Goal: Task Accomplishment & Management: Manage account settings

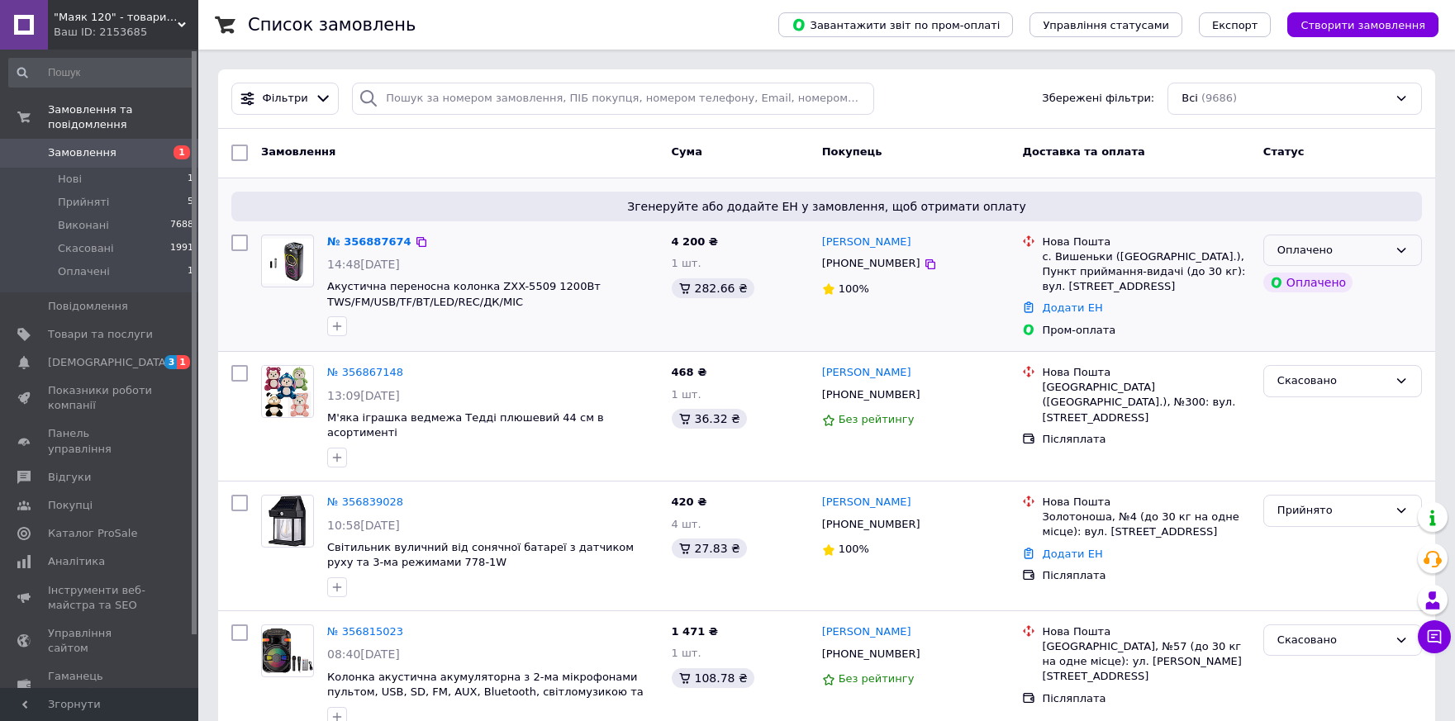
click at [1312, 252] on div "Оплачено" at bounding box center [1332, 250] width 111 height 17
click at [1299, 289] on li "Прийнято" at bounding box center [1342, 284] width 157 height 31
click at [55, 355] on span "[DEMOGRAPHIC_DATA]" at bounding box center [109, 362] width 122 height 15
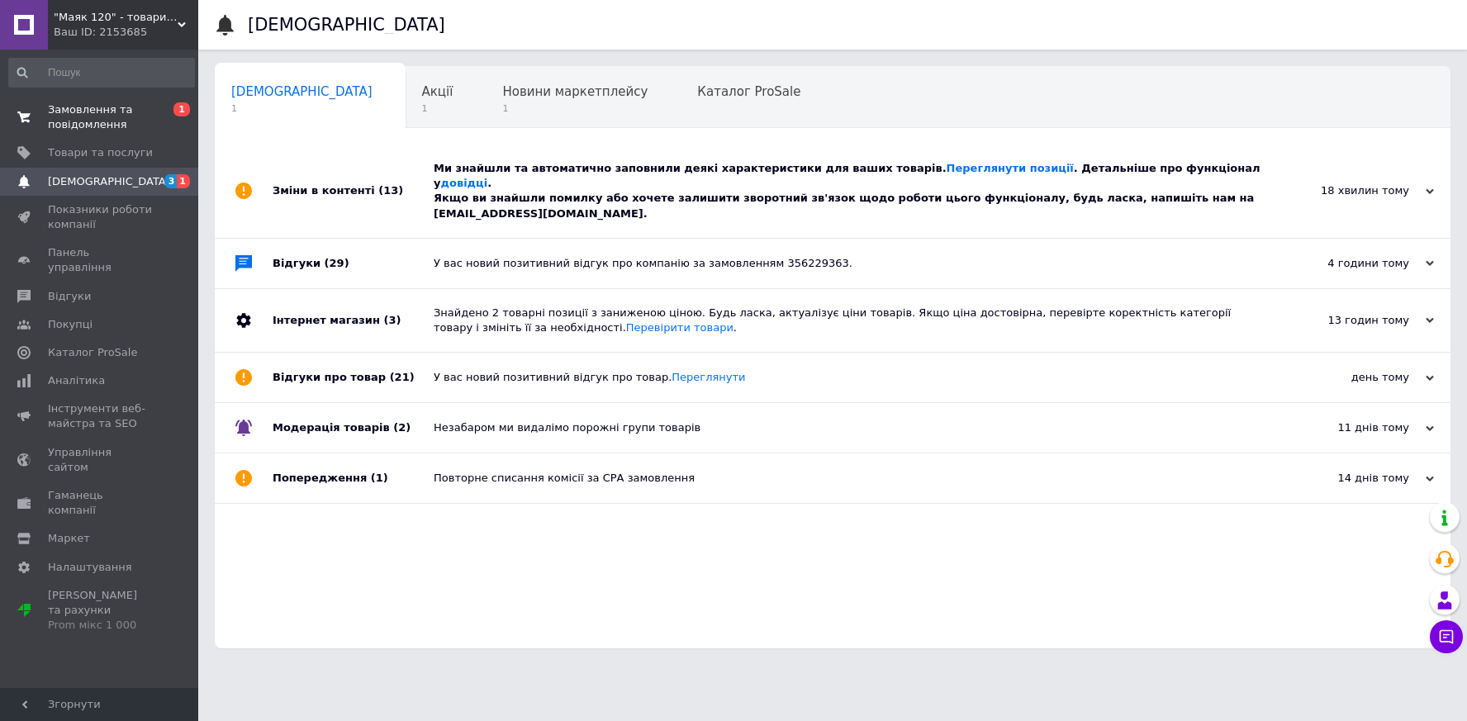
click at [64, 113] on span "Замовлення та повідомлення" at bounding box center [100, 117] width 105 height 30
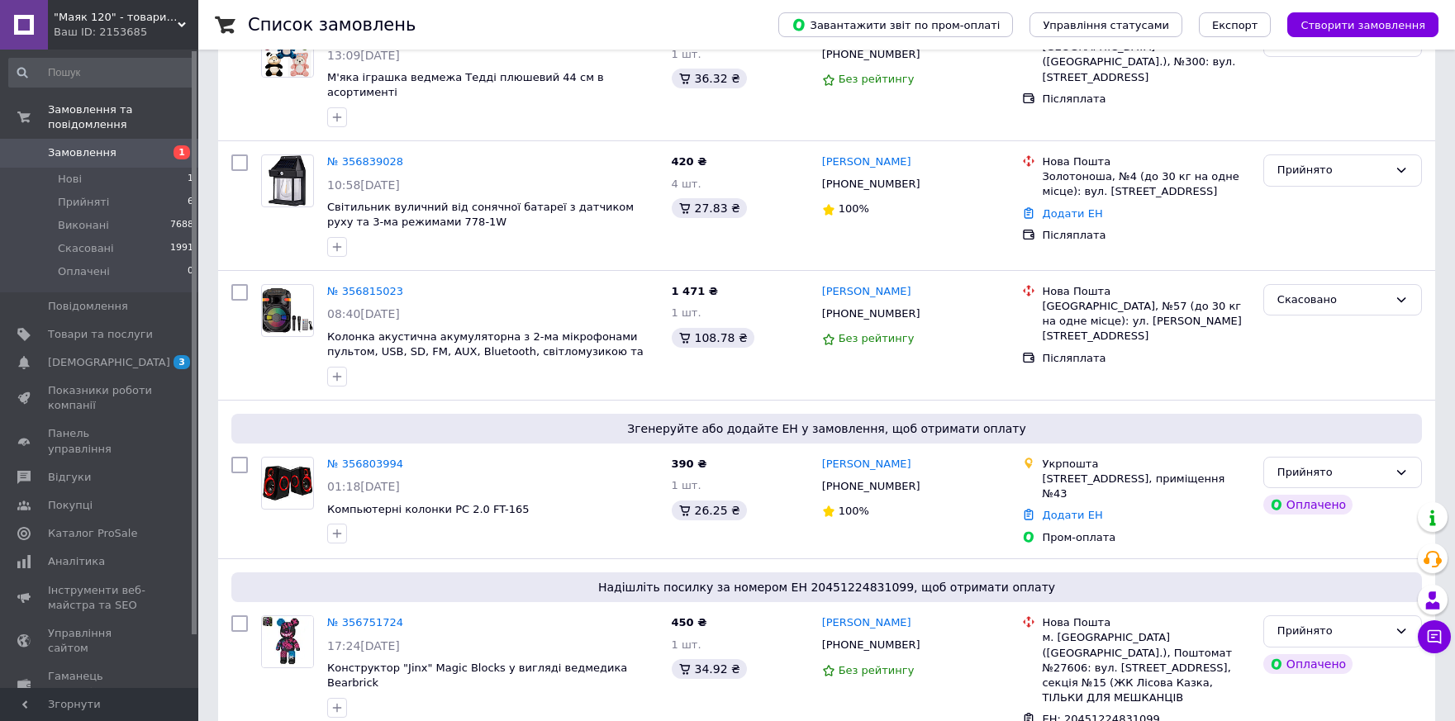
scroll to position [55, 0]
